Goal: Task Accomplishment & Management: Complete application form

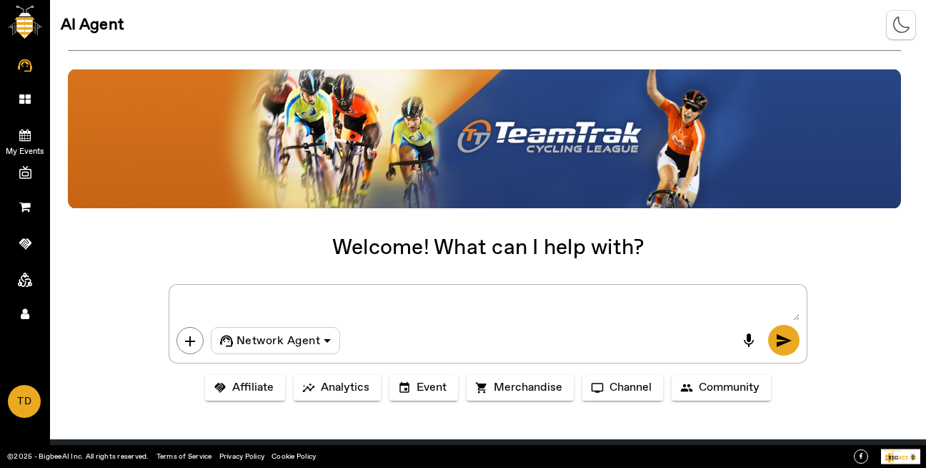
click at [31, 141] on span "My Events" at bounding box center [25, 151] width 83 height 21
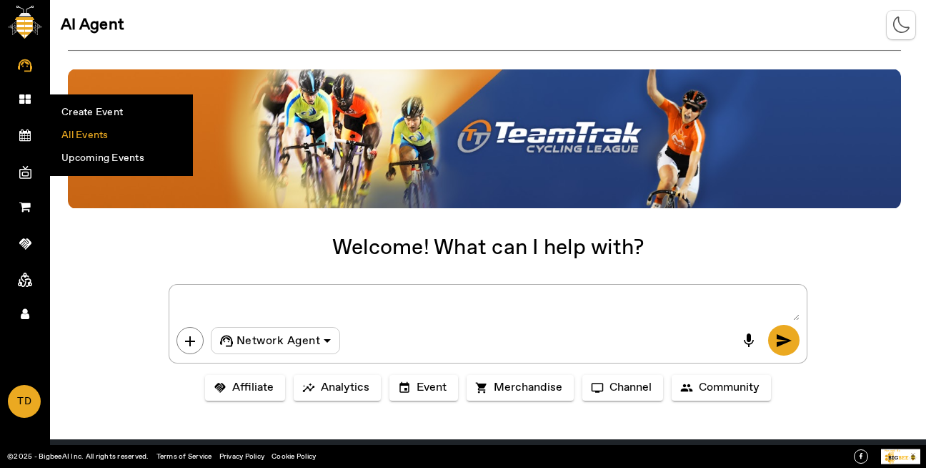
click at [94, 139] on li "All Events" at bounding box center [122, 135] width 142 height 23
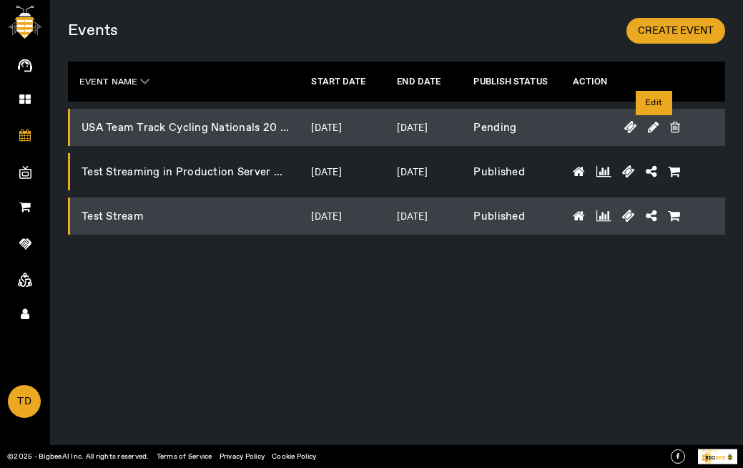
click at [654, 124] on icon at bounding box center [653, 127] width 11 height 13
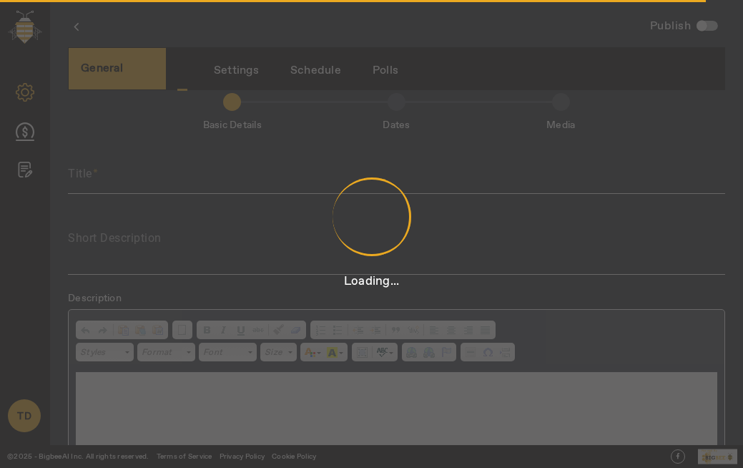
scroll to position [4, 0]
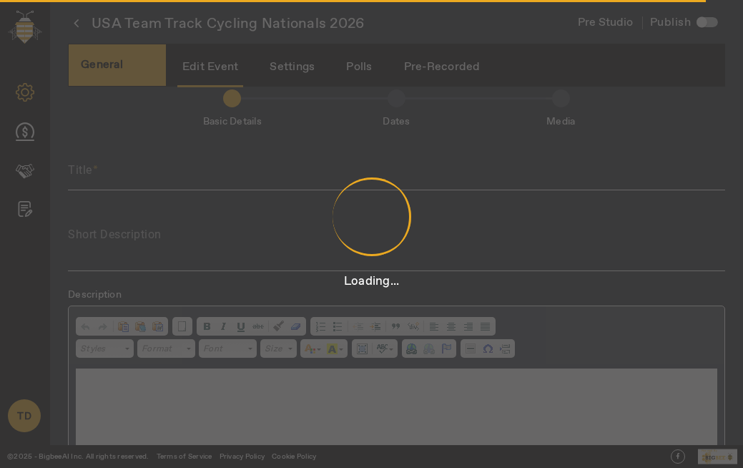
type input "USA Team Track Cycling Nationals 2026"
type textarea "Premier national track cycling championship with elite and collegiate teams com…"
checkbox input "true"
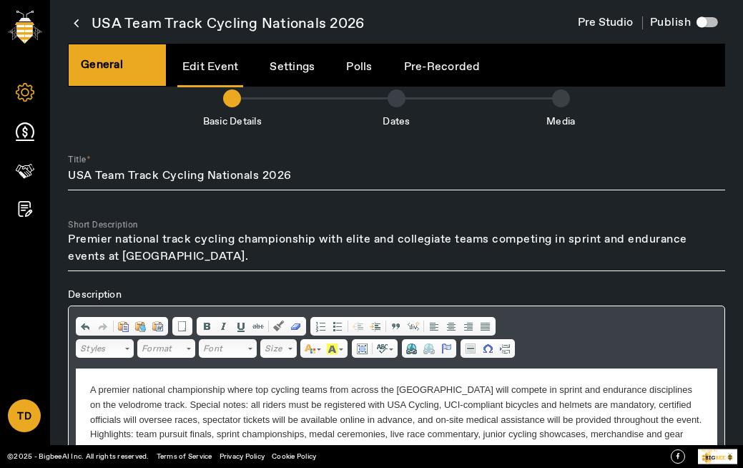
click at [77, 22] on icon at bounding box center [76, 23] width 5 height 18
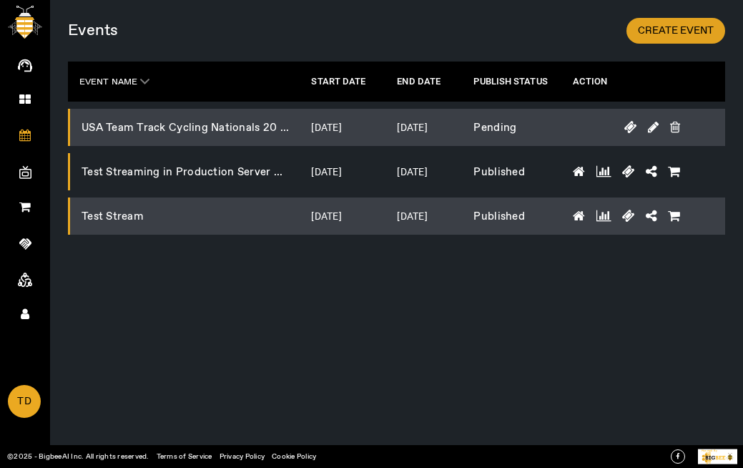
click at [668, 33] on span "CREATE EVENT" at bounding box center [676, 31] width 76 height 14
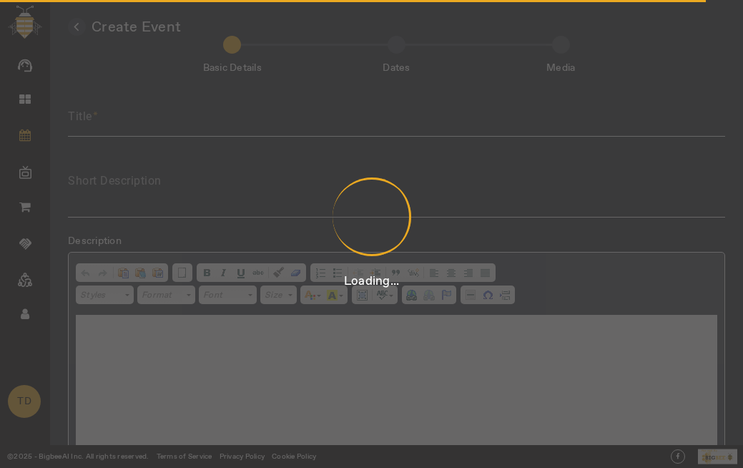
click at [265, 127] on div "Loading..." at bounding box center [371, 234] width 743 height 468
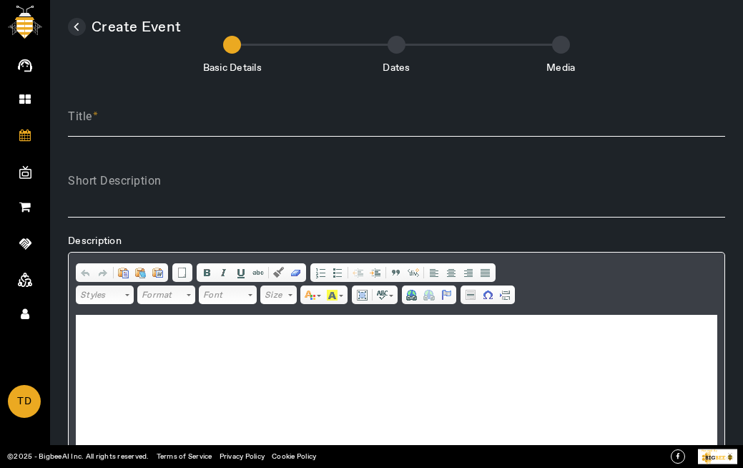
click at [265, 127] on div "Loading..." at bounding box center [371, 234] width 743 height 468
click at [0, 0] on app-root "AI Agent Dashboard My Events Create Event All Events Upcoming Events My Channel…" at bounding box center [0, 0] width 0 height 0
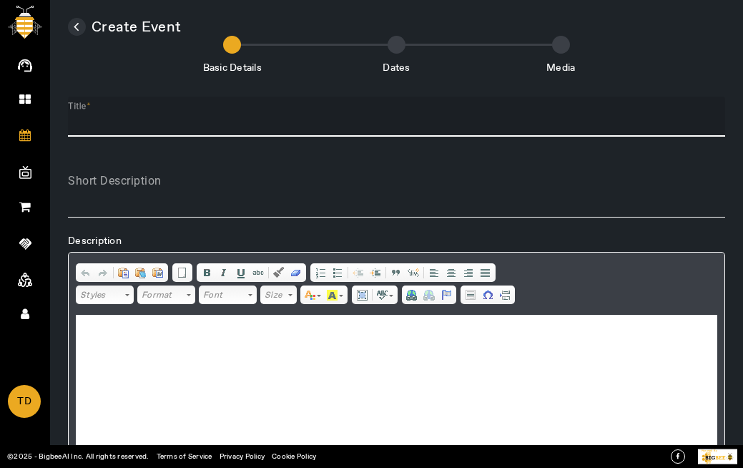
click at [265, 127] on input "Title" at bounding box center [396, 122] width 657 height 17
type input "t"
click at [74, 27] on icon at bounding box center [76, 27] width 5 height 18
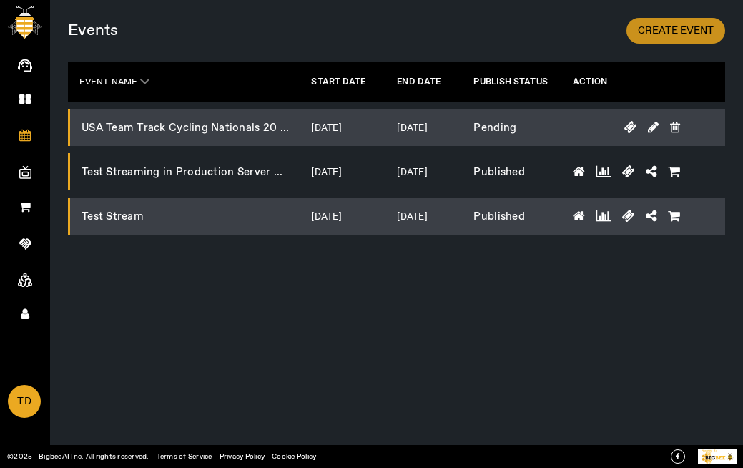
click at [670, 38] on span at bounding box center [675, 31] width 99 height 34
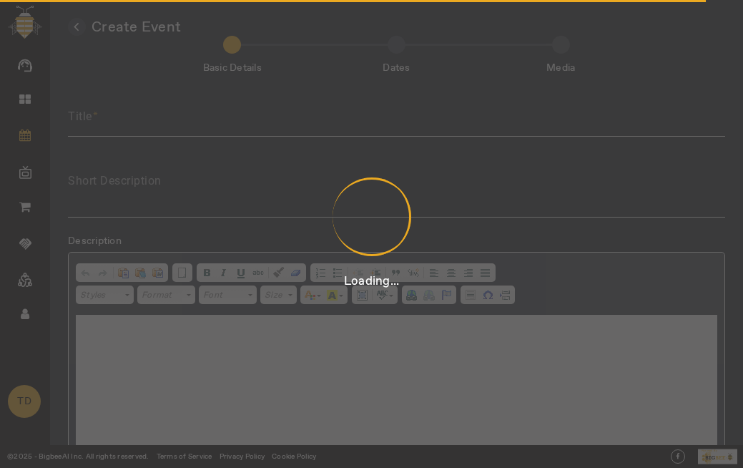
click at [229, 114] on div "Loading..." at bounding box center [371, 234] width 743 height 468
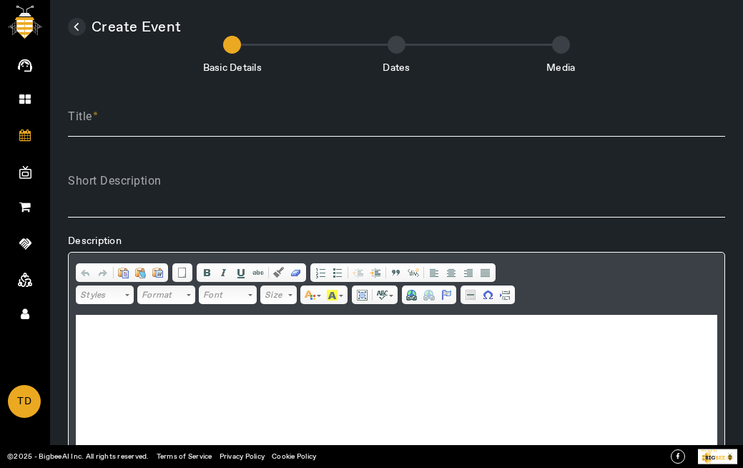
click at [256, 117] on div "Loading..." at bounding box center [371, 234] width 743 height 468
click at [0, 0] on app-root "AI Agent Dashboard My Events Create Event All Events Upcoming Events My Channel…" at bounding box center [0, 0] width 0 height 0
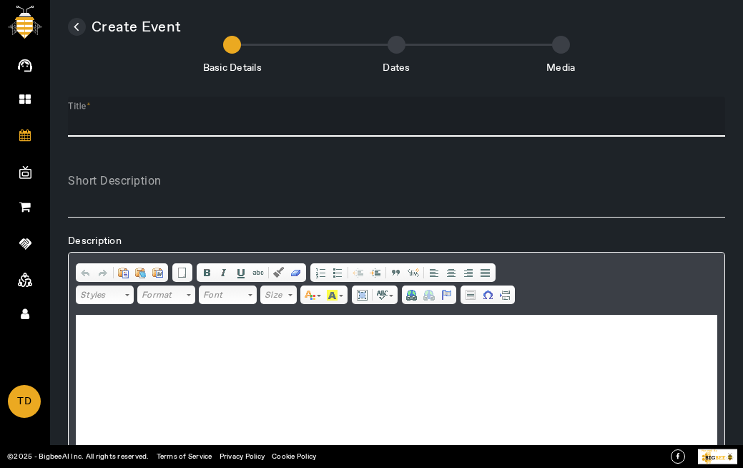
click at [270, 120] on input "Title" at bounding box center [396, 122] width 657 height 17
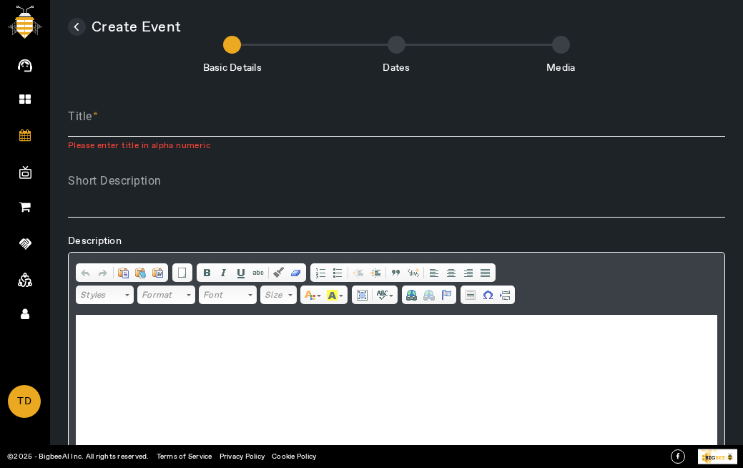
click at [75, 24] on icon at bounding box center [76, 27] width 5 height 18
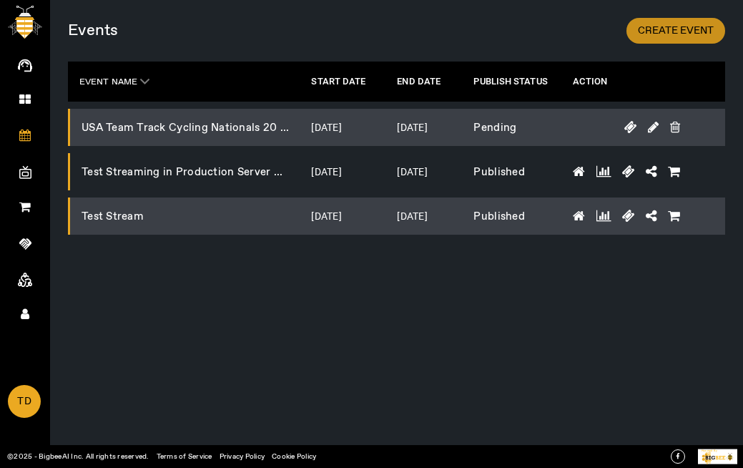
click at [659, 30] on span "CREATE EVENT" at bounding box center [676, 31] width 76 height 14
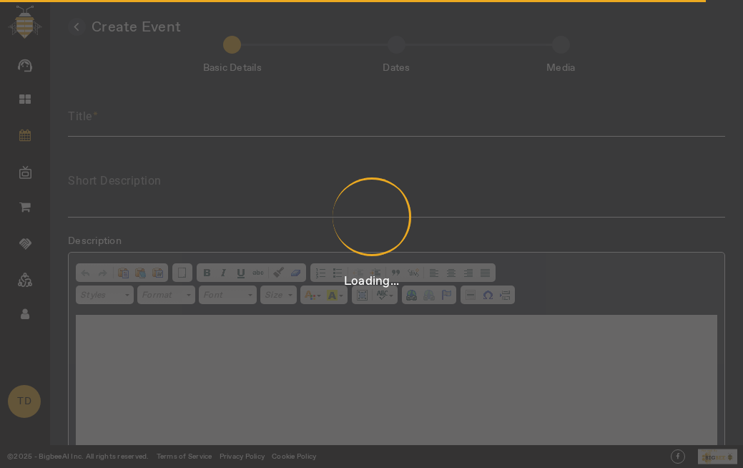
click at [402, 127] on div "Loading..." at bounding box center [371, 234] width 743 height 468
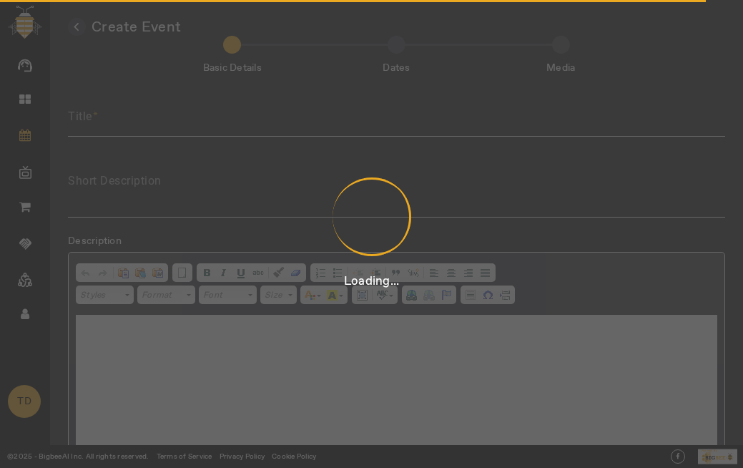
click at [402, 127] on div "Loading..." at bounding box center [371, 234] width 743 height 468
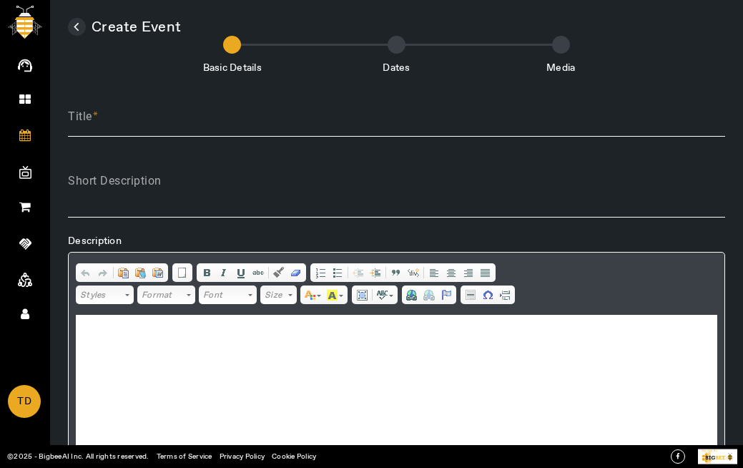
click at [402, 127] on div "Loading..." at bounding box center [371, 234] width 743 height 468
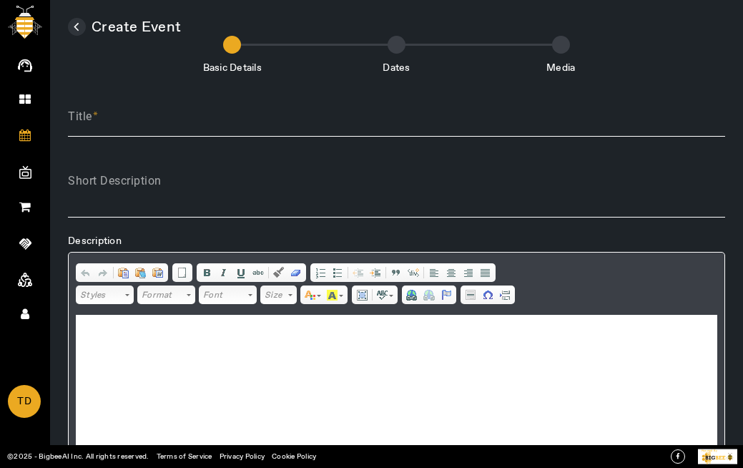
click at [402, 127] on div "Loading..." at bounding box center [371, 234] width 743 height 468
click at [0, 0] on app-root "AI Agent Dashboard My Events Create Event All Events Upcoming Events My Channel…" at bounding box center [0, 0] width 0 height 0
click at [402, 127] on input "Title" at bounding box center [396, 122] width 657 height 17
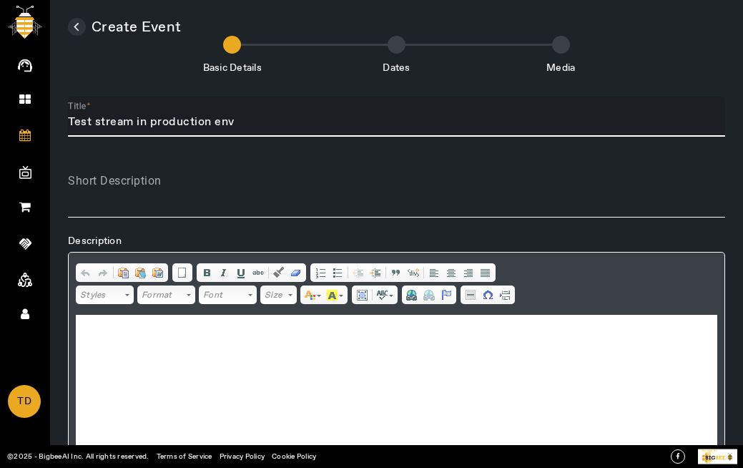
click at [402, 127] on input "Test stream in production env" at bounding box center [396, 122] width 657 height 17
paste input "[PERSON_NAME]@123"
type input "Test stream in production env"
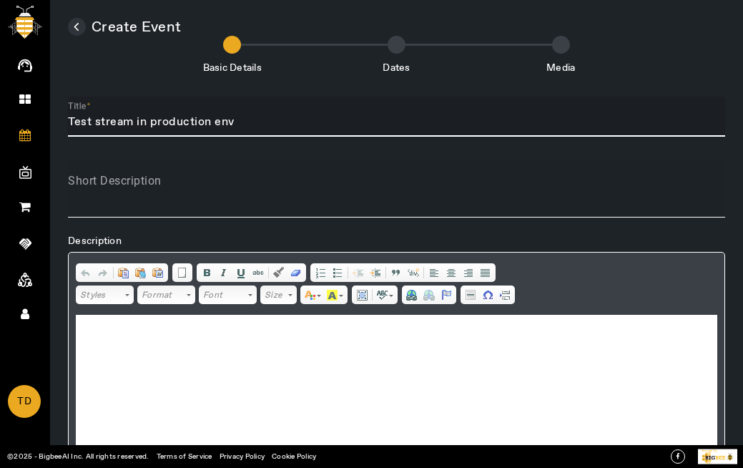
click at [414, 195] on textarea "Short Description" at bounding box center [396, 194] width 657 height 34
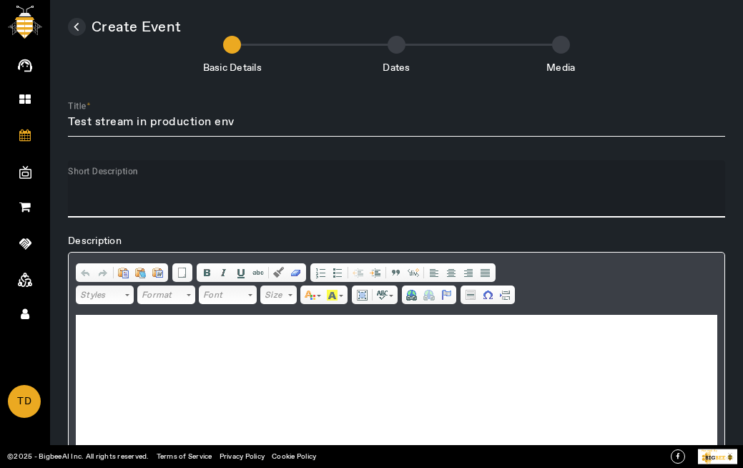
paste textarea "Test stream in production env"
type textarea "Test stream in production env"
click at [501, 358] on html at bounding box center [396, 337] width 641 height 44
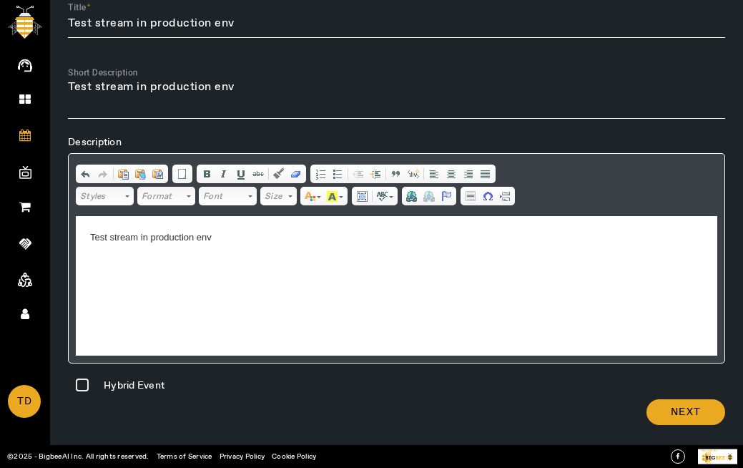
scroll to position [81, 0]
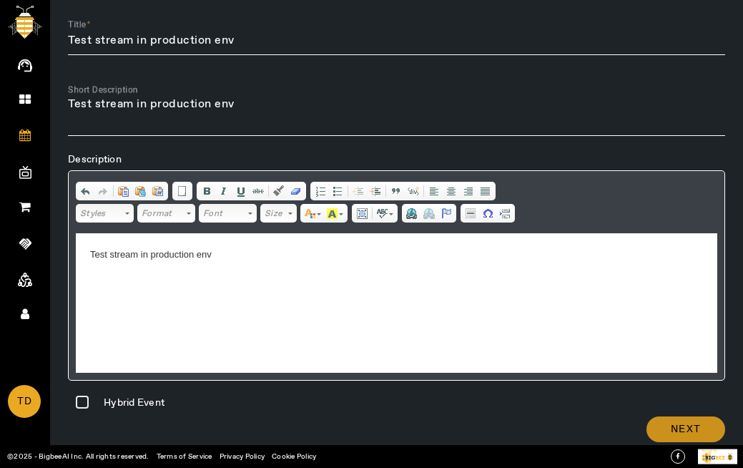
click at [708, 420] on span at bounding box center [685, 429] width 79 height 34
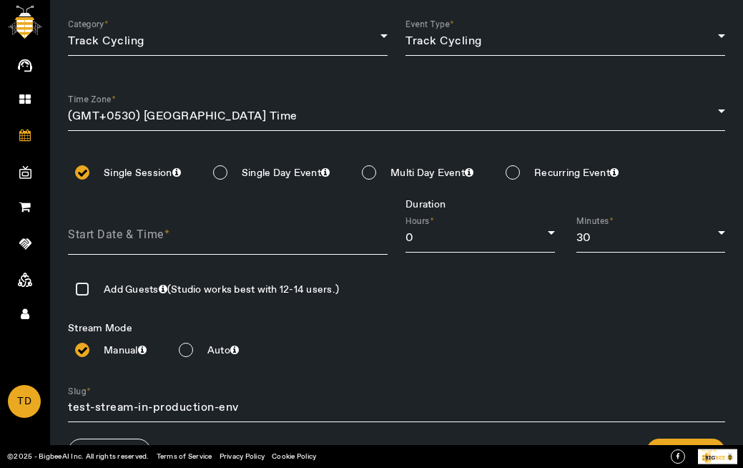
scroll to position [0, 0]
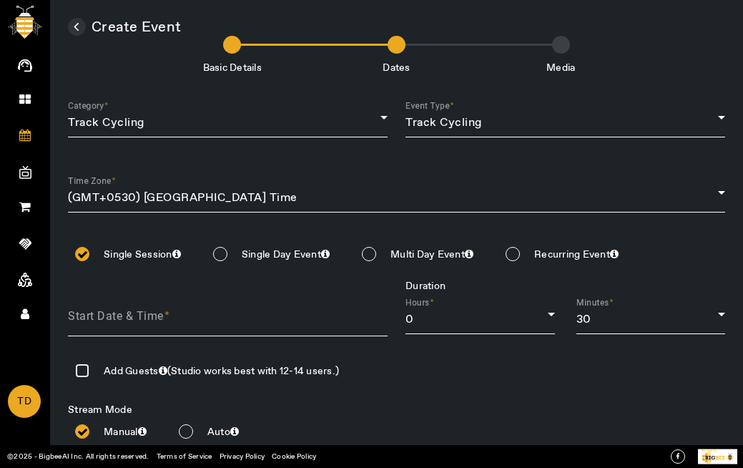
click at [238, 312] on input at bounding box center [236, 317] width 337 height 21
type input "[DATE]"
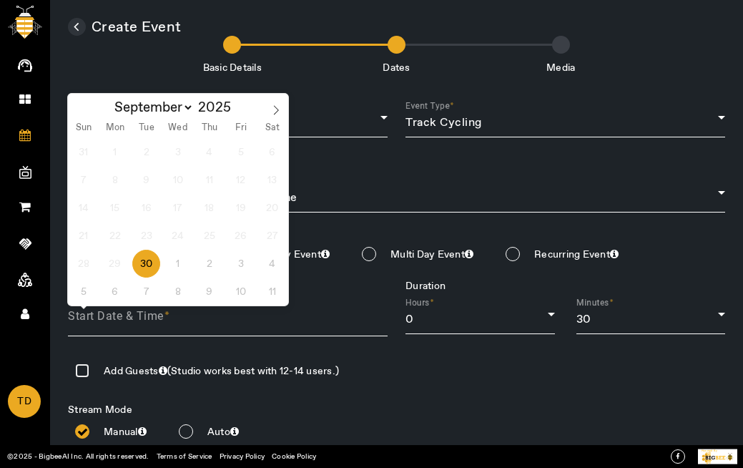
click at [151, 263] on span "30" at bounding box center [146, 263] width 28 height 28
type input "[DATE]"
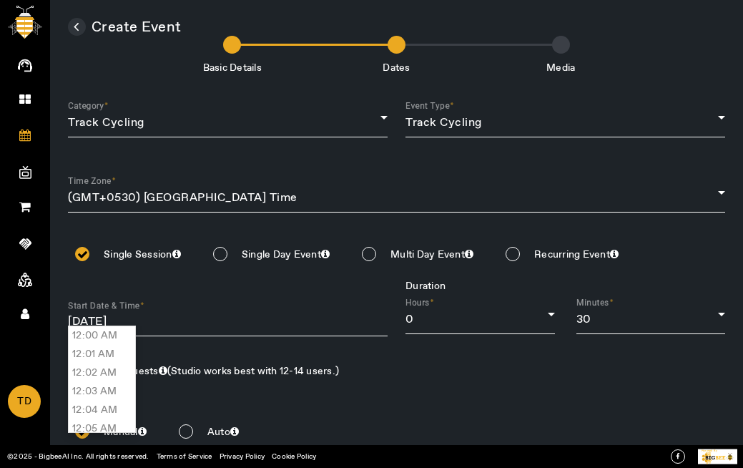
scroll to position [11709, 0]
type input "10:31 AM"
type input "[DATE] 10:31 AM"
type input "test-stream-in-production-env-[DATE]"
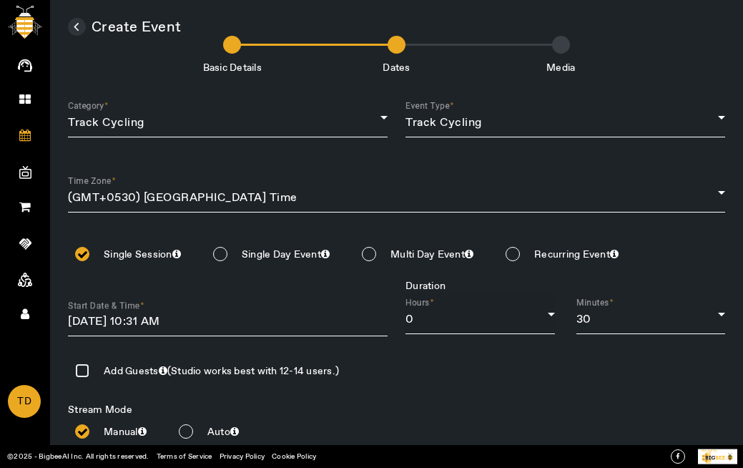
click at [490, 312] on div "0" at bounding box center [476, 319] width 142 height 17
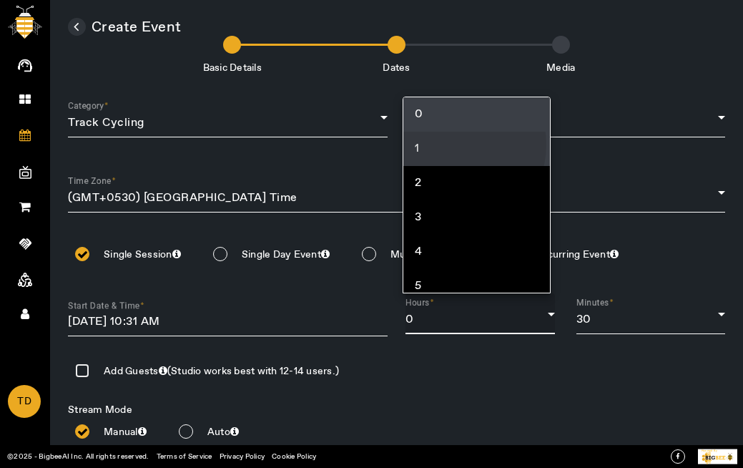
click at [448, 144] on mat-option "1" at bounding box center [476, 149] width 147 height 34
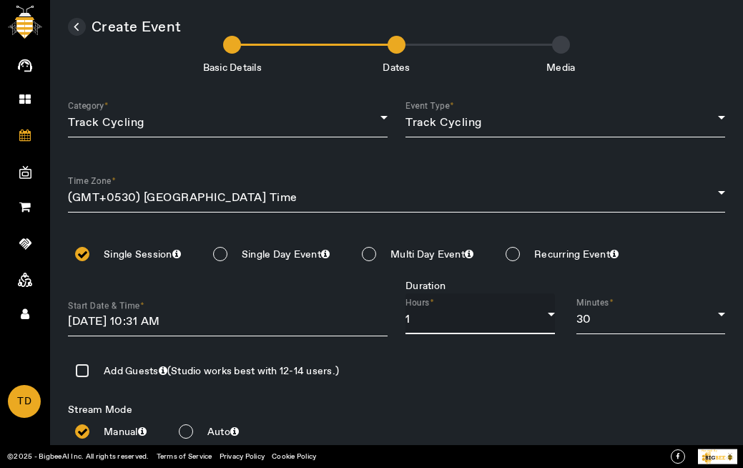
scroll to position [121, 0]
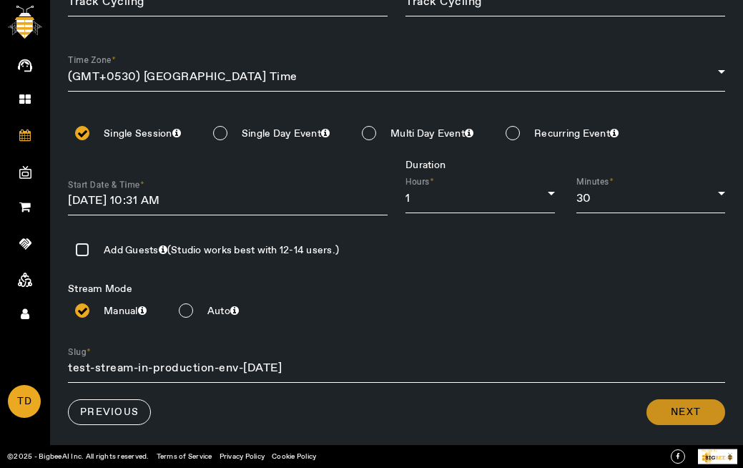
click at [676, 407] on span "Next" at bounding box center [686, 412] width 30 height 14
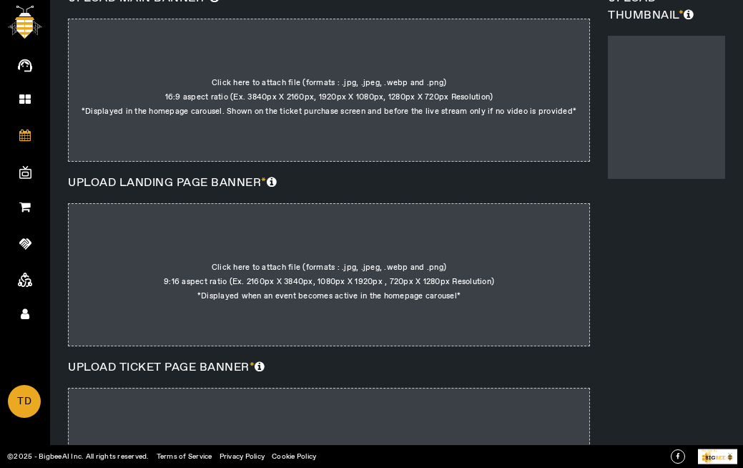
click at [292, 85] on div at bounding box center [329, 90] width 522 height 143
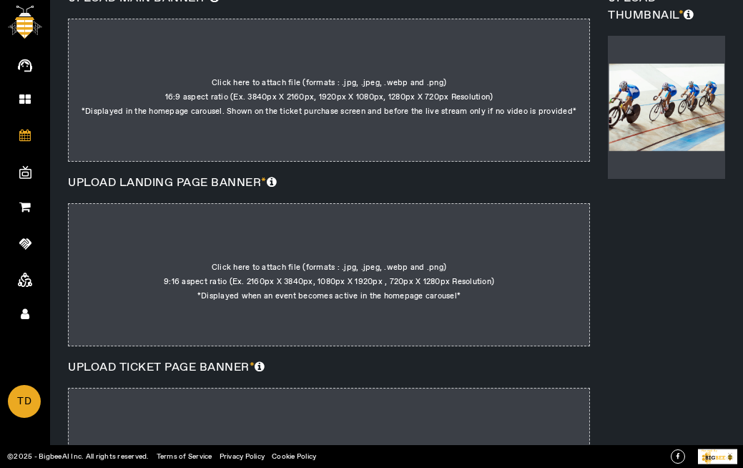
click at [576, 48] on input "Click here to attach file (formats : .jpg, .jpeg, .webp and .png) 16:9 aspect r…" at bounding box center [576, 47] width 1 height 1
click at [28, 392] on span "TD" at bounding box center [24, 401] width 30 height 31
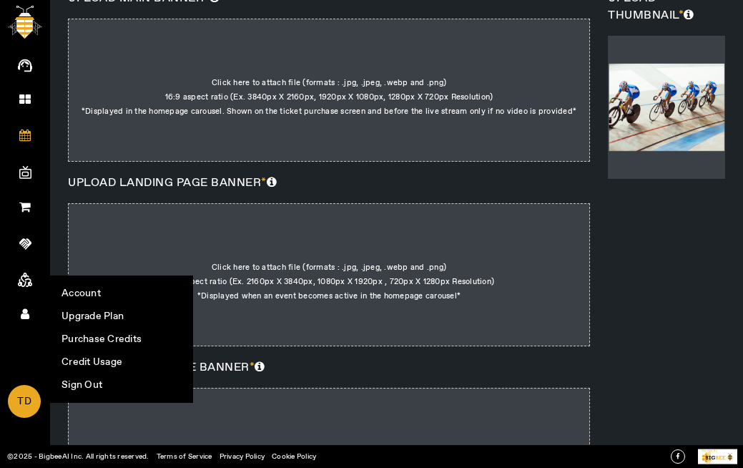
click at [652, 415] on div "UPLOAD THUMBNAIL *" at bounding box center [675, 272] width 135 height 564
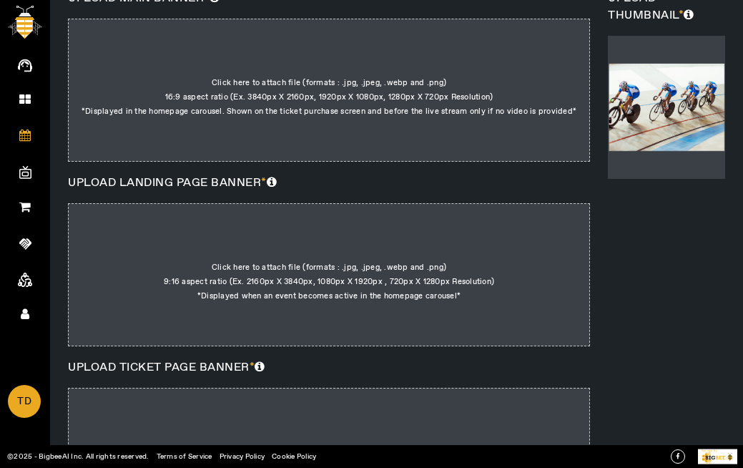
click at [617, 345] on div "UPLOAD THUMBNAIL *" at bounding box center [675, 272] width 135 height 564
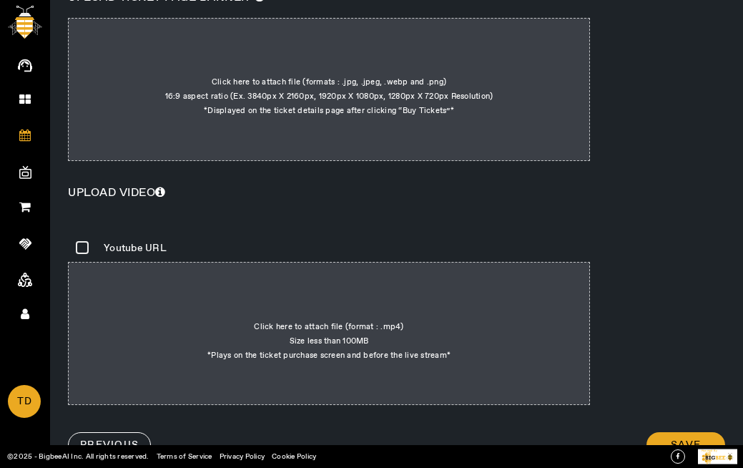
scroll to position [0, 0]
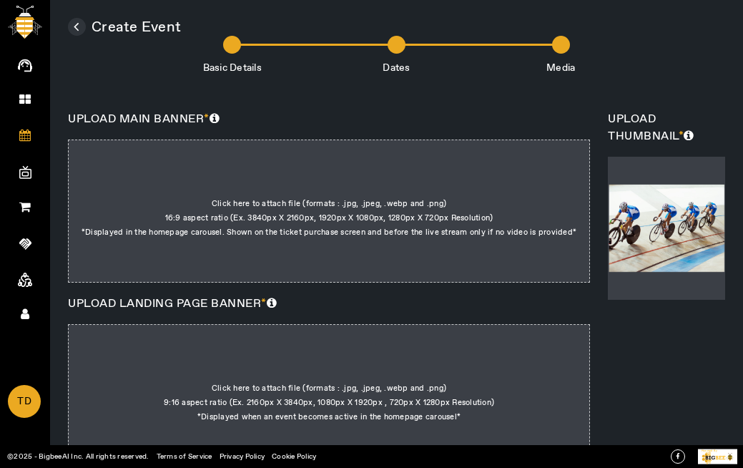
click at [187, 118] on h4 "UPLOAD MAIN BANNER *" at bounding box center [329, 119] width 522 height 17
click at [232, 117] on h4 "UPLOAD MAIN BANNER *" at bounding box center [329, 119] width 522 height 17
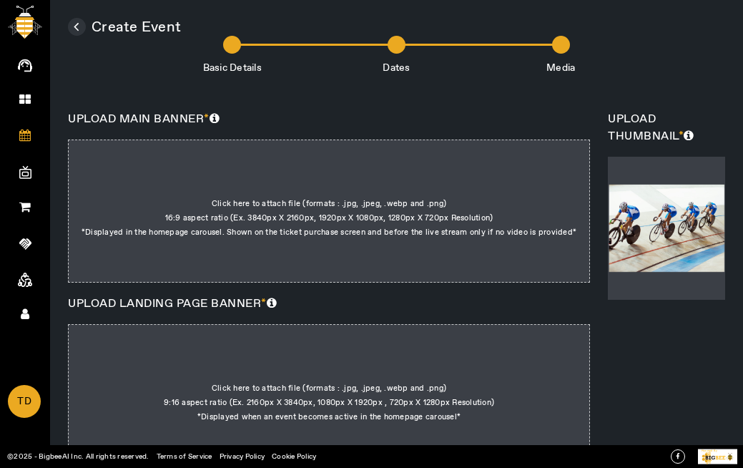
click at [232, 117] on h4 "UPLOAD MAIN BANNER *" at bounding box center [329, 119] width 522 height 17
click at [169, 29] on span "Create Event" at bounding box center [124, 27] width 113 height 19
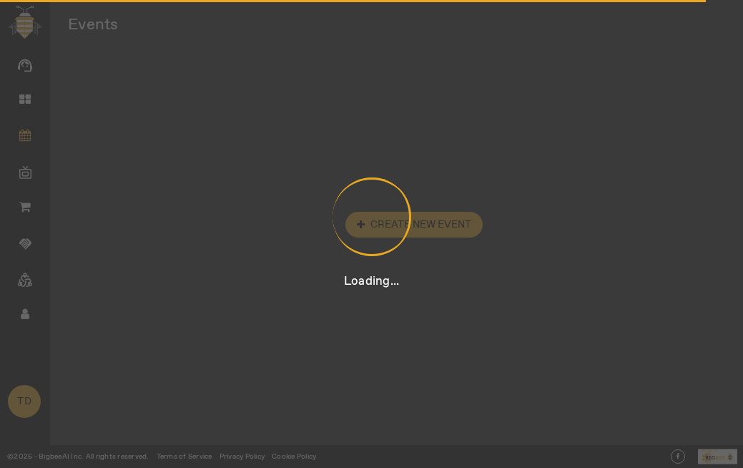
click at [169, 29] on div "Loading..." at bounding box center [371, 234] width 743 height 468
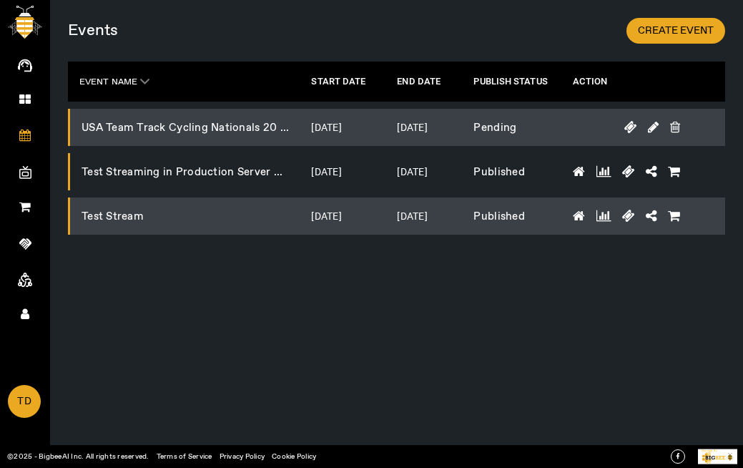
click at [545, 301] on div "Events CREATE EVENT EVENT NAME .cls-1 { fill: var(--hexagon-theme-color6); } .c…" at bounding box center [396, 234] width 693 height 468
click at [280, 275] on div "Events CREATE EVENT EVENT NAME .cls-1 { fill: var(--hexagon-theme-color6); } .c…" at bounding box center [396, 234] width 693 height 468
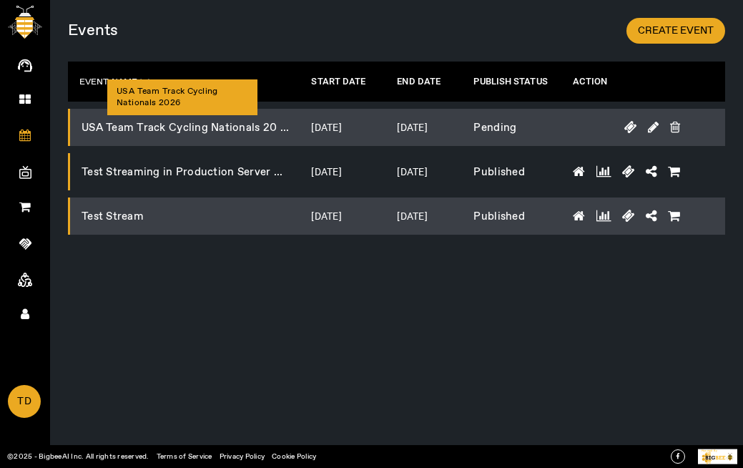
click at [264, 129] on span "USA Team Track Cycling Nationals 20 ..." at bounding box center [184, 128] width 207 height 14
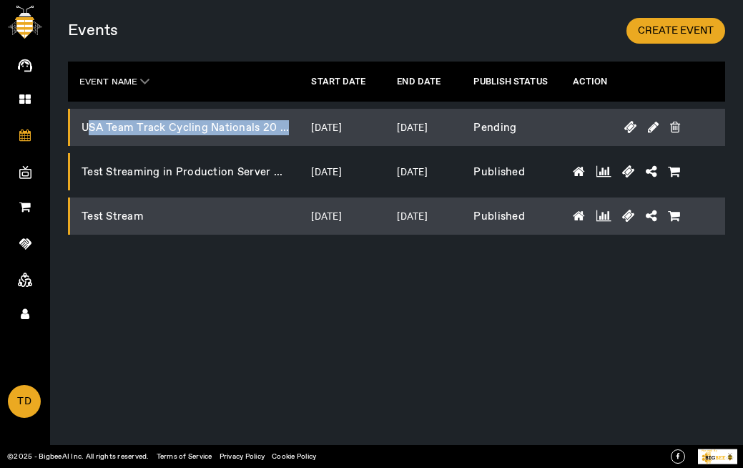
click at [264, 129] on span "USA Team Track Cycling Nationals 20 ..." at bounding box center [184, 128] width 207 height 14
copy span "USA Team Track Cycling Nationals 20 ..."
click at [385, 270] on div "Events CREATE EVENT EVENT NAME .cls-1 { fill: var(--hexagon-theme-color6); } .c…" at bounding box center [396, 234] width 693 height 468
click at [385, 357] on div "Events CREATE EVENT EVENT NAME .cls-1 { fill: var(--hexagon-theme-color6); } .c…" at bounding box center [396, 234] width 693 height 468
